Goal: Transaction & Acquisition: Download file/media

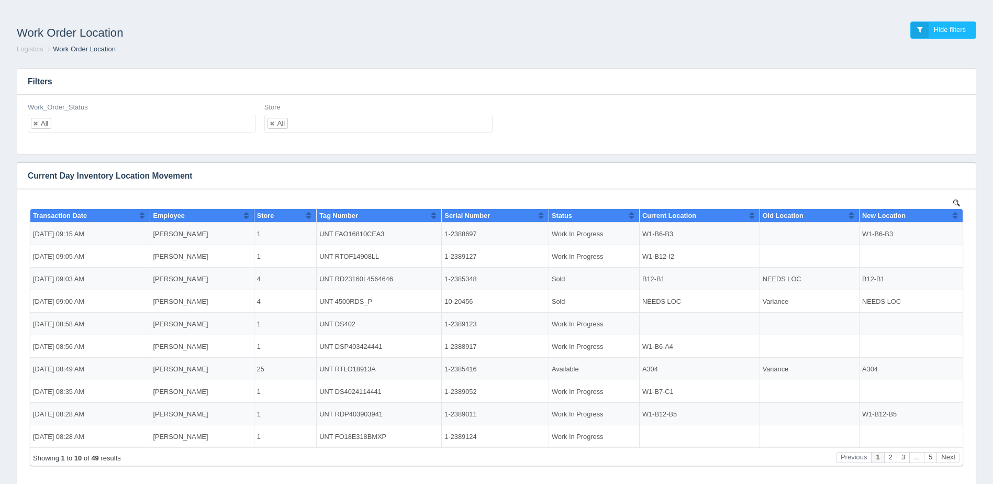
scroll to position [262, 0]
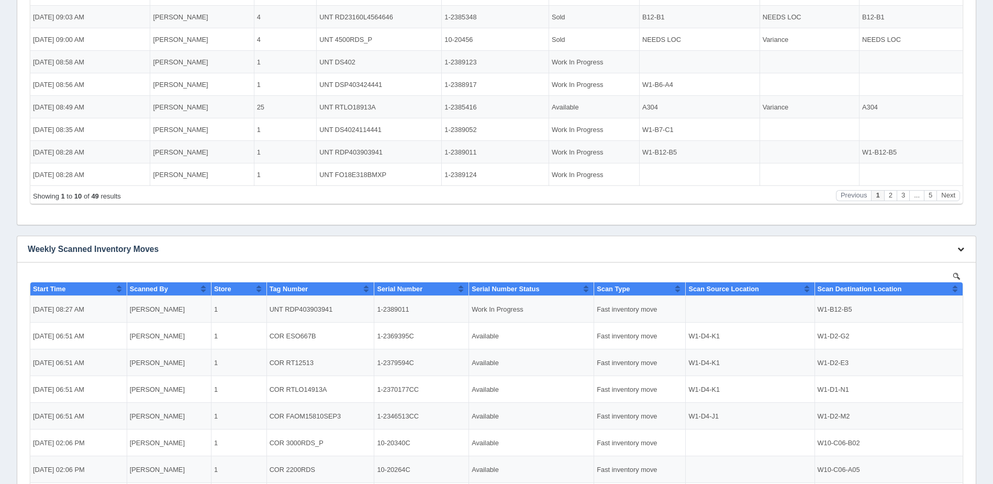
click at [965, 248] on button "button" at bounding box center [961, 249] width 14 height 16
click at [932, 264] on link "Download CSV" at bounding box center [926, 264] width 84 height 15
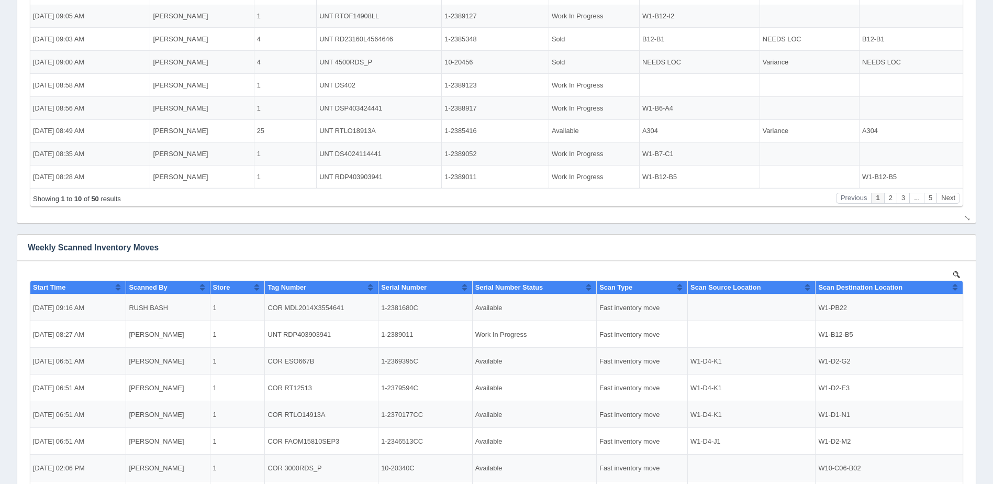
scroll to position [314, 0]
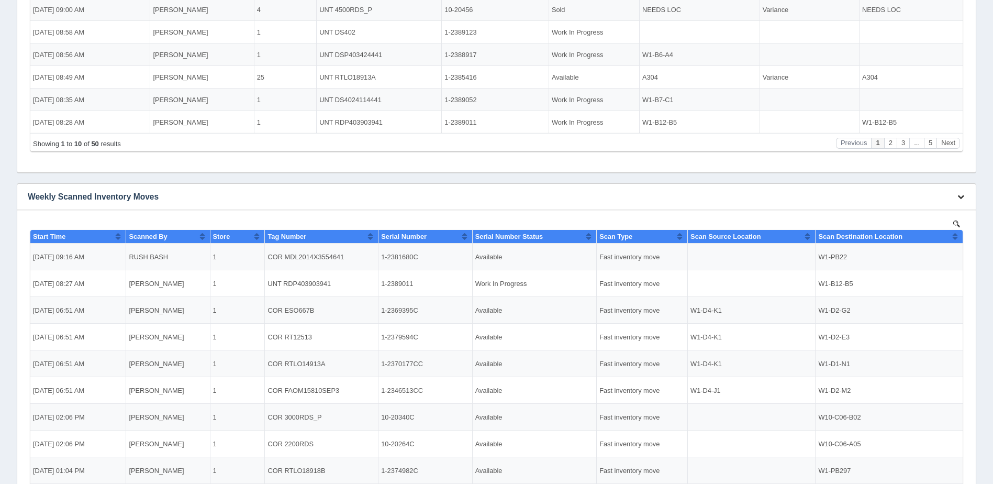
click at [958, 194] on icon "button" at bounding box center [960, 196] width 7 height 7
click at [944, 206] on link "Download CSV" at bounding box center [926, 212] width 84 height 15
